Goal: Check status: Check status

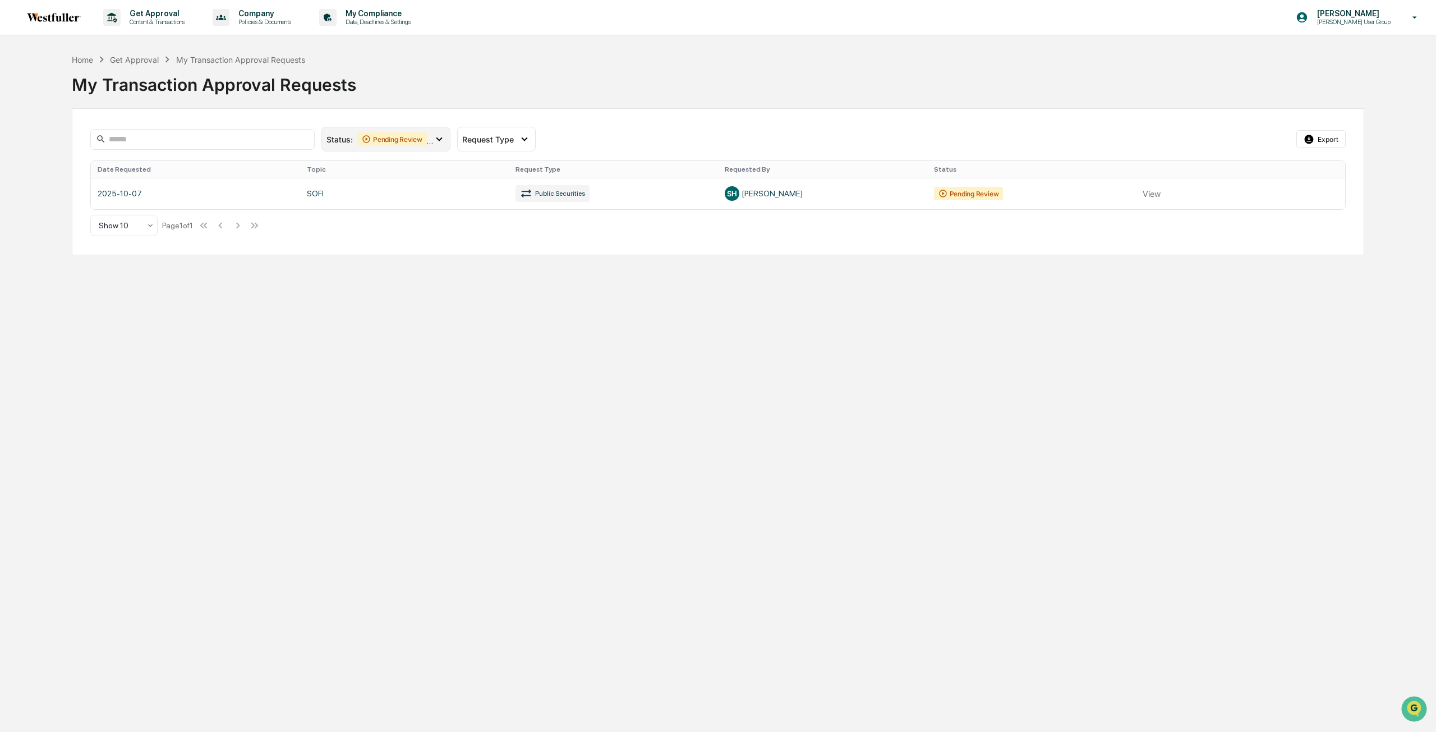
click at [411, 139] on div "Pending Review" at bounding box center [392, 138] width 70 height 13
click at [404, 232] on div "Approved" at bounding box center [395, 234] width 99 height 13
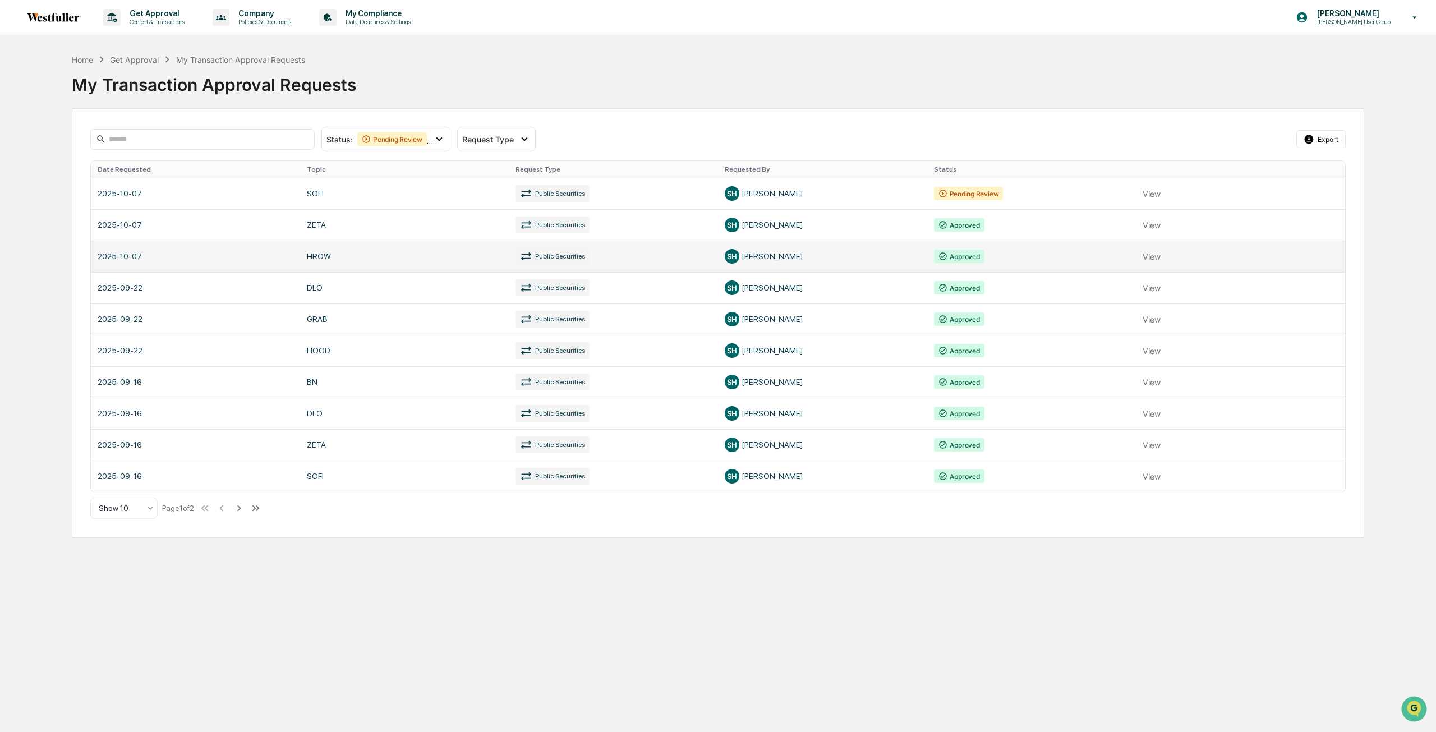
click at [1155, 259] on link at bounding box center [718, 256] width 1254 height 31
click at [439, 238] on link at bounding box center [718, 224] width 1254 height 31
click at [1143, 227] on link at bounding box center [718, 224] width 1254 height 31
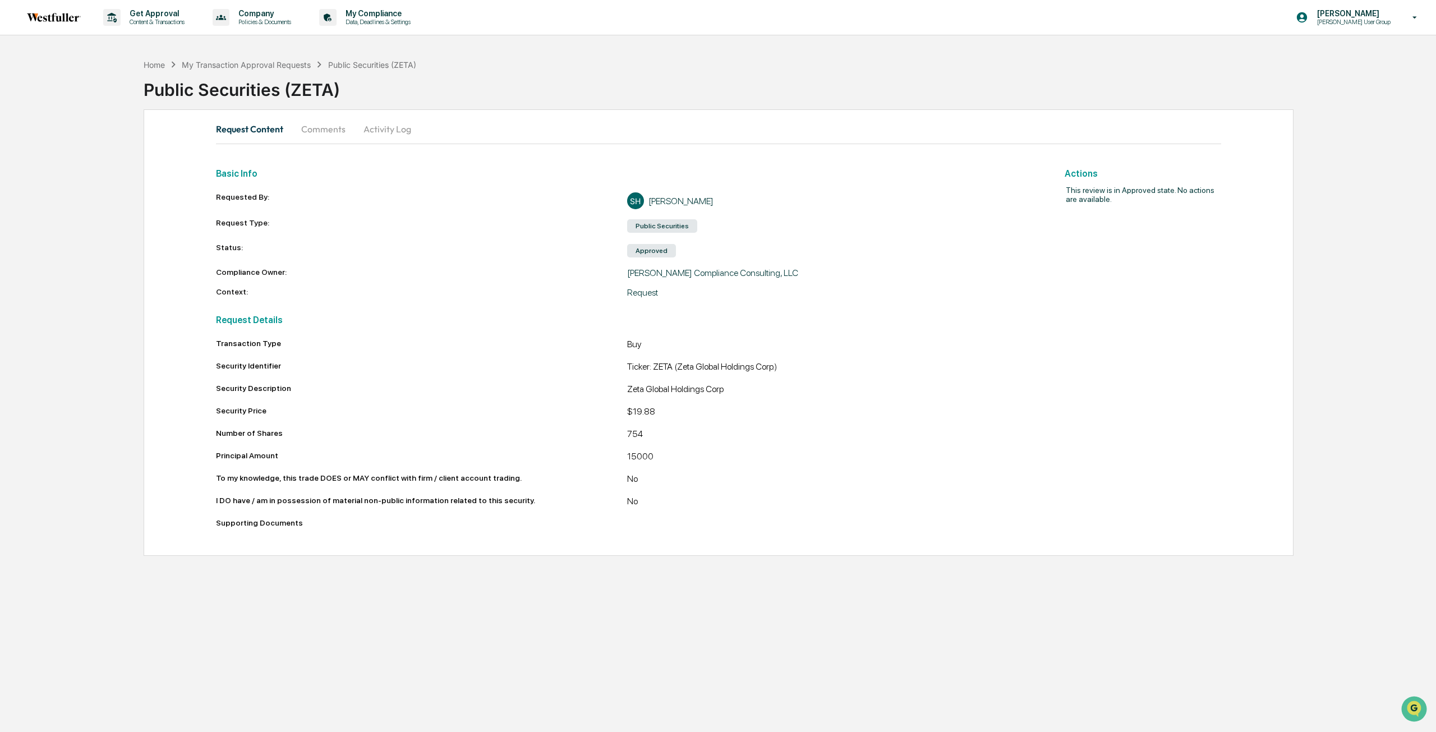
click at [68, 24] on link at bounding box center [60, 17] width 67 height 35
